Goal: Task Accomplishment & Management: Manage account settings

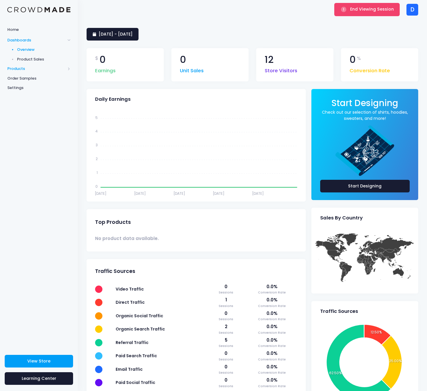
click at [30, 70] on span "Products" at bounding box center [36, 69] width 58 height 6
click at [32, 69] on span "Product Editor" at bounding box center [44, 69] width 54 height 6
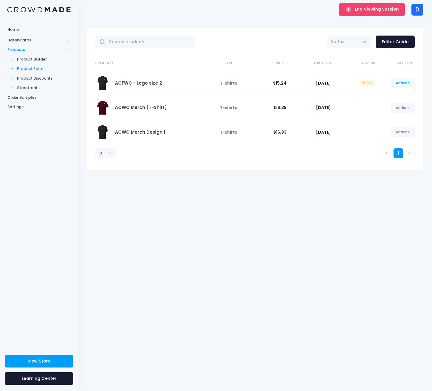
click at [402, 86] on link "Actions" at bounding box center [402, 83] width 24 height 10
click at [391, 116] on link "Publish" at bounding box center [396, 118] width 31 height 10
click at [394, 103] on link "Actions" at bounding box center [402, 108] width 24 height 10
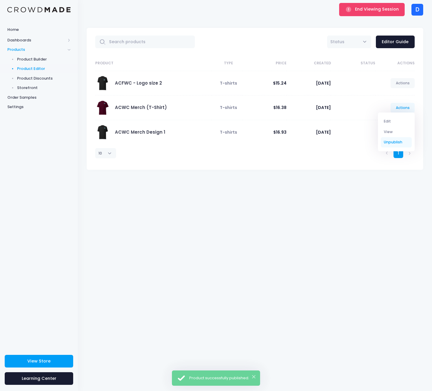
click at [394, 140] on link "Unpublish" at bounding box center [396, 142] width 31 height 10
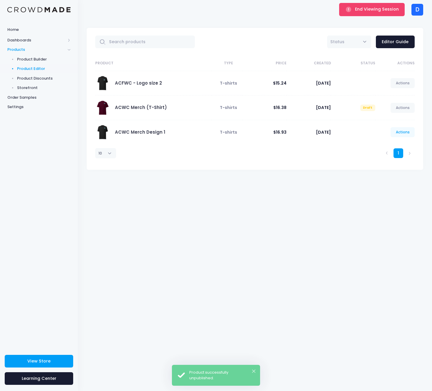
click at [404, 132] on link "Actions" at bounding box center [402, 132] width 24 height 10
click at [399, 166] on link "Unpublish" at bounding box center [396, 167] width 31 height 10
click at [397, 83] on link "Actions" at bounding box center [402, 83] width 24 height 10
click at [398, 94] on link "Edit" at bounding box center [396, 97] width 31 height 10
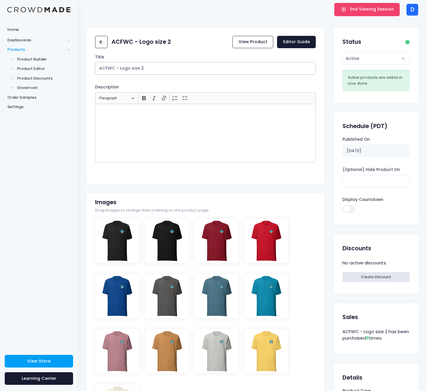
click at [176, 72] on input "ACFWC - Logo size 2" at bounding box center [205, 68] width 221 height 13
paste input "World Changers T-Shirt"
type input "World Changers T-Shirt"
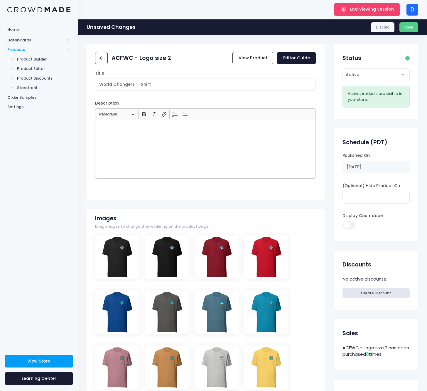
drag, startPoint x: 176, startPoint y: 57, endPoint x: 318, endPoint y: 57, distance: 142.4
click at [176, 57] on div "ACFWC - Logo size 2 View Product Editor Guide Title World Changers T-Shirt Desc…" at bounding box center [206, 122] width 238 height 156
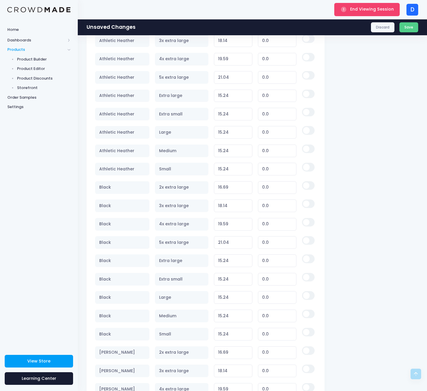
scroll to position [710, 0]
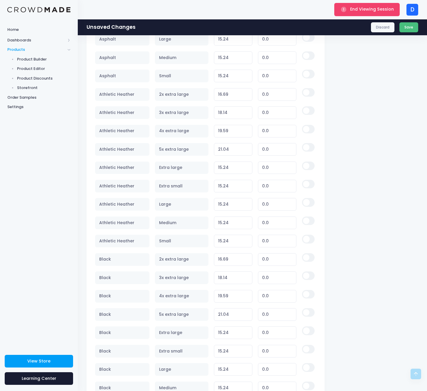
click at [405, 28] on button "Save" at bounding box center [409, 27] width 19 height 10
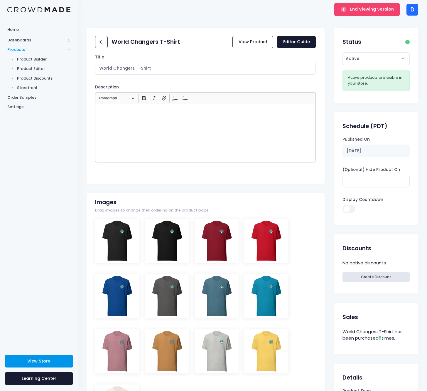
click at [56, 360] on link "View Store" at bounding box center [39, 361] width 68 height 13
click at [361, 10] on span "End Viewing Session" at bounding box center [372, 9] width 44 height 6
